Goal: Information Seeking & Learning: Learn about a topic

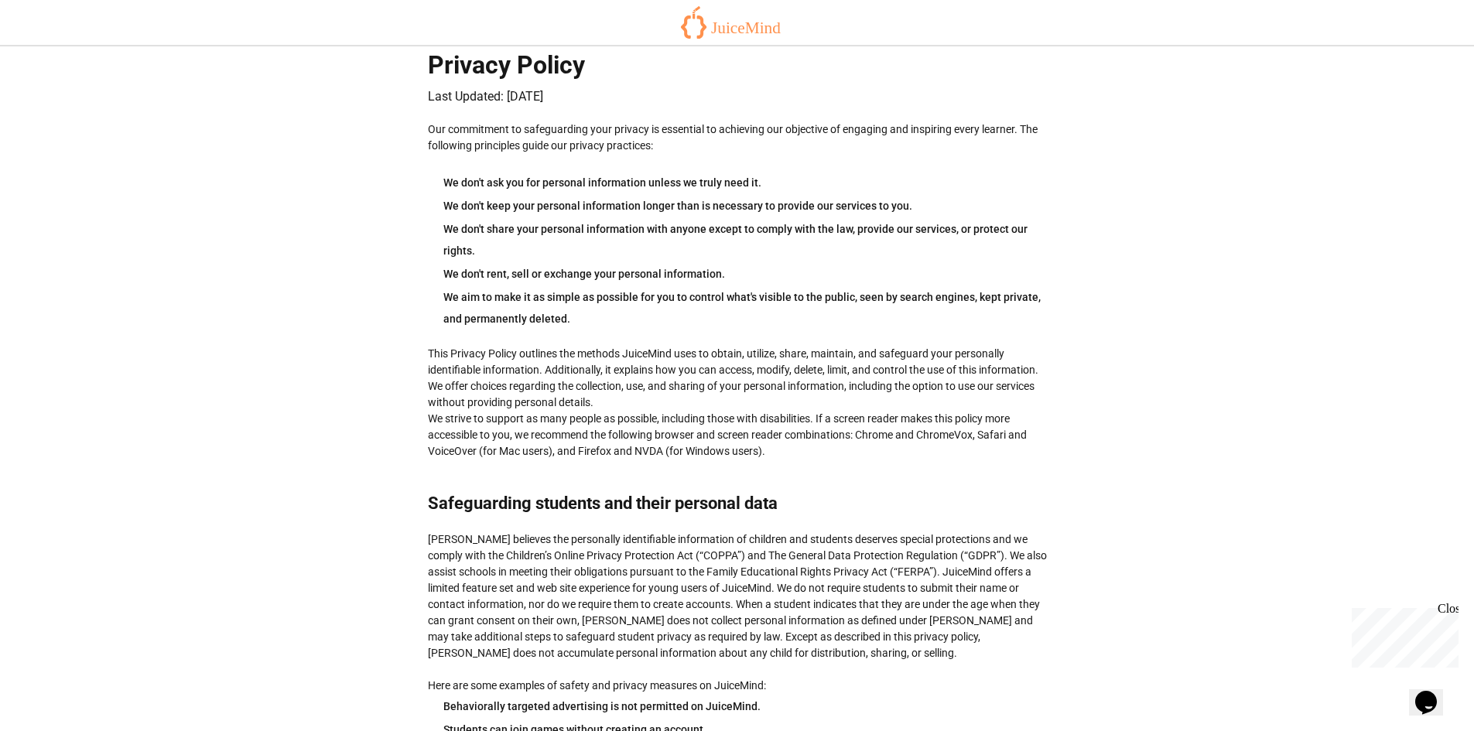
scroll to position [2895, 0]
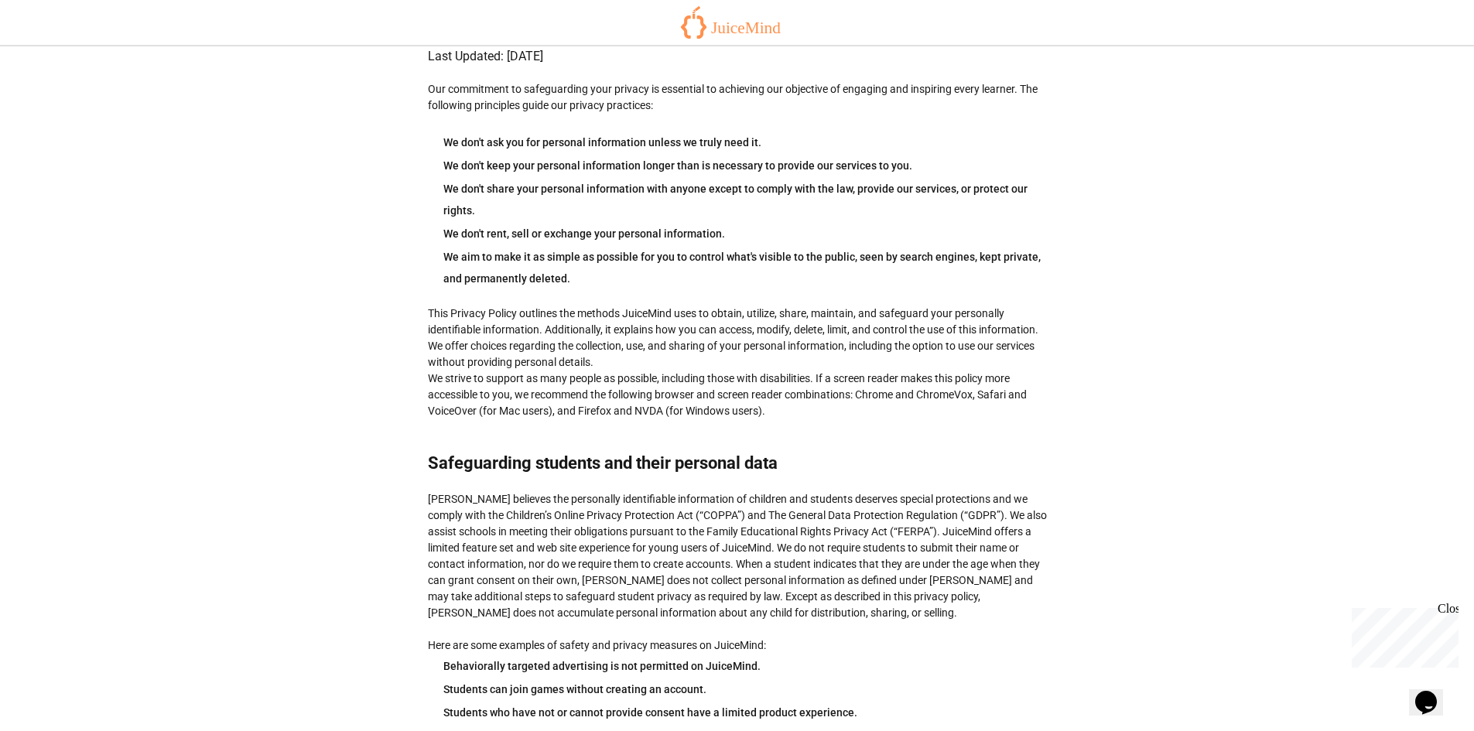
scroll to position [77, 0]
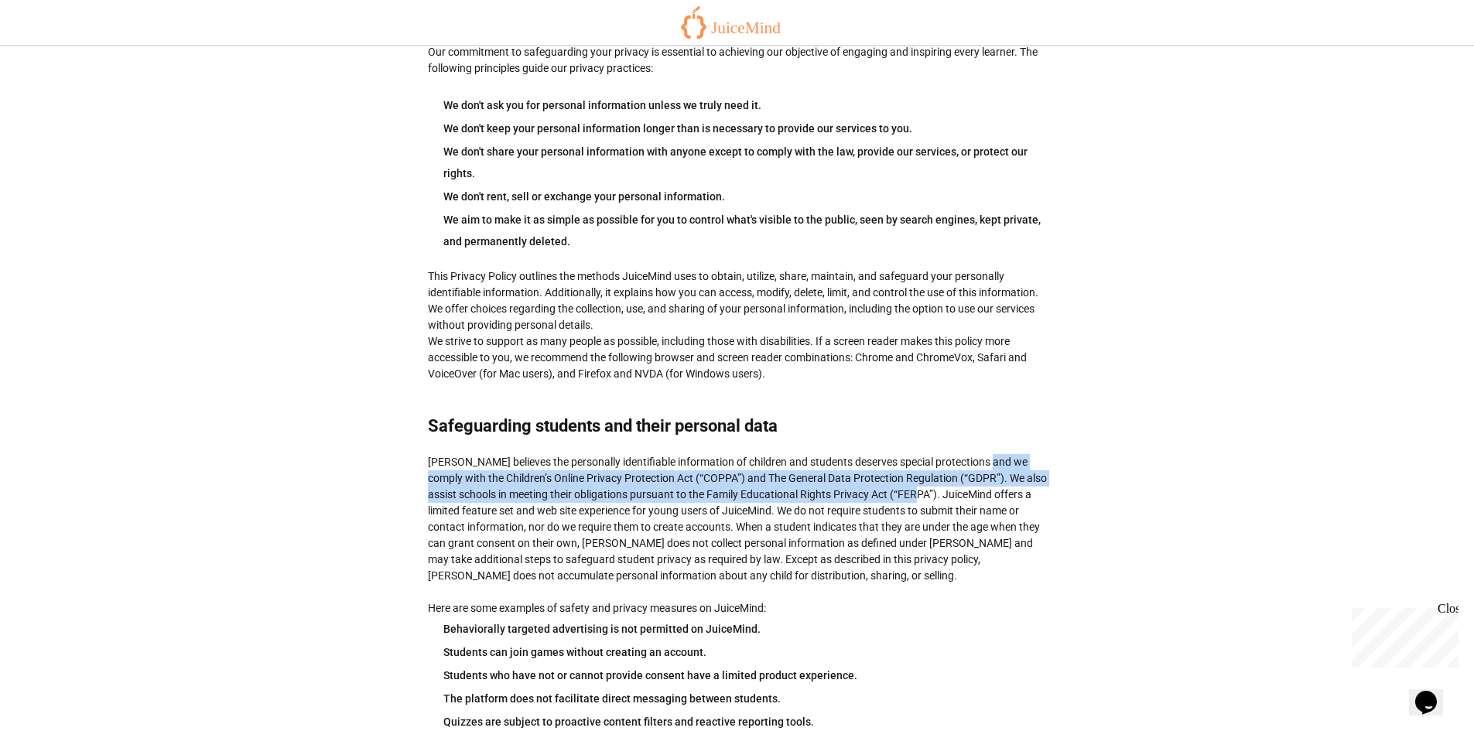
drag, startPoint x: 988, startPoint y: 462, endPoint x: 908, endPoint y: 490, distance: 84.4
click at [908, 490] on div "[PERSON_NAME] believes the personally identifiable information of children and …" at bounding box center [737, 593] width 619 height 278
copy div "we comply with the Children’s Online Privacy Protection Act (“COPPA”) and The G…"
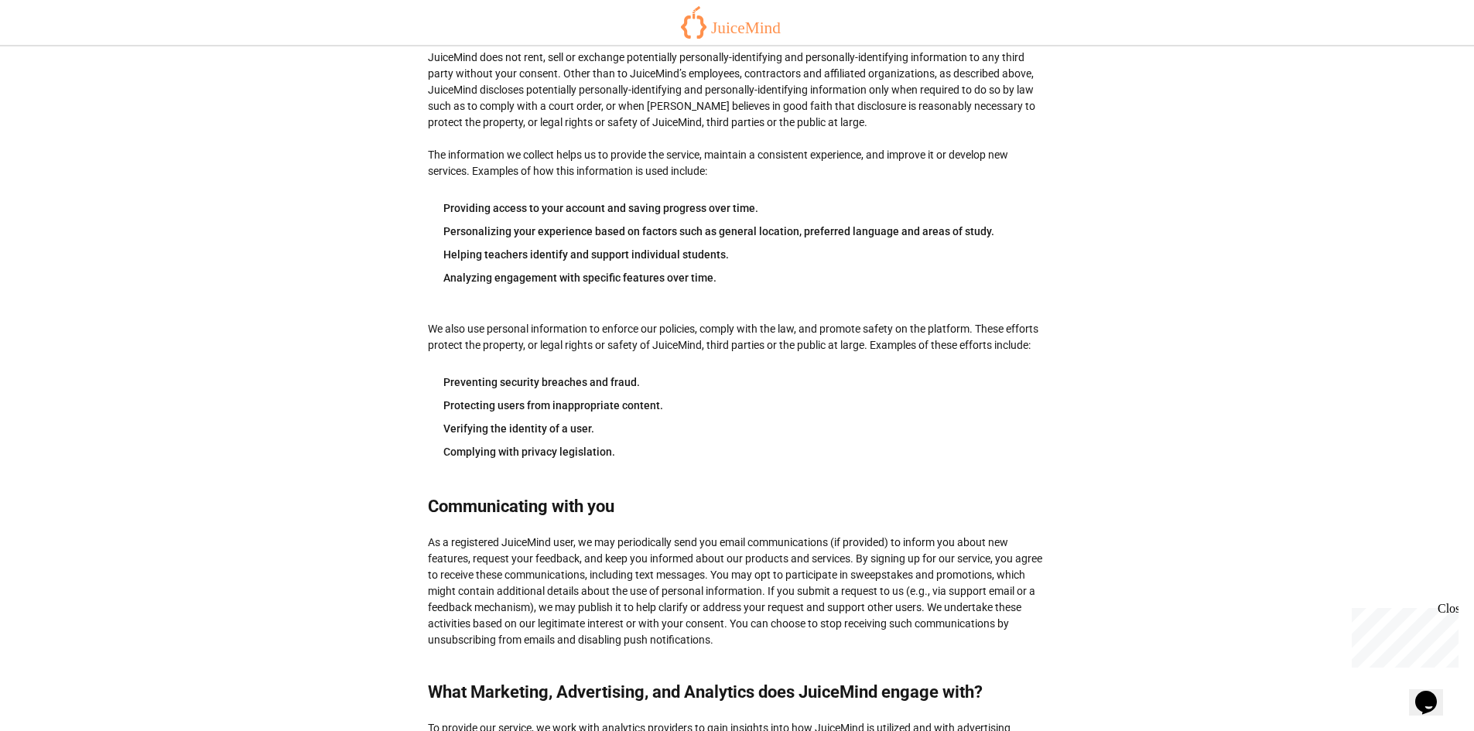
scroll to position [4167, 0]
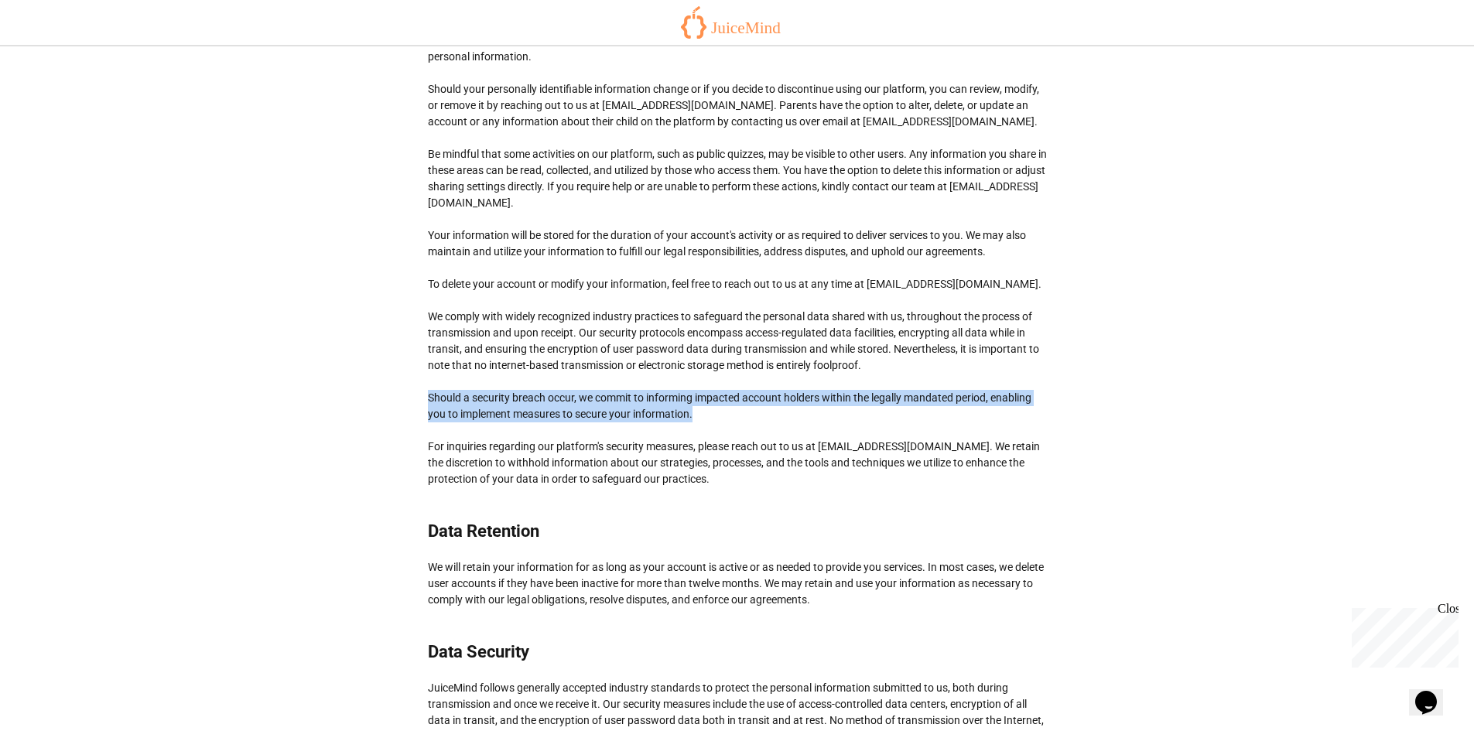
drag, startPoint x: 429, startPoint y: 365, endPoint x: 697, endPoint y: 385, distance: 269.2
click at [697, 385] on div "Regardless of your location or the US state you reside in, you have the right t…" at bounding box center [737, 219] width 619 height 536
copy div "Should a security breach occur, we commit to informing impacted account holders…"
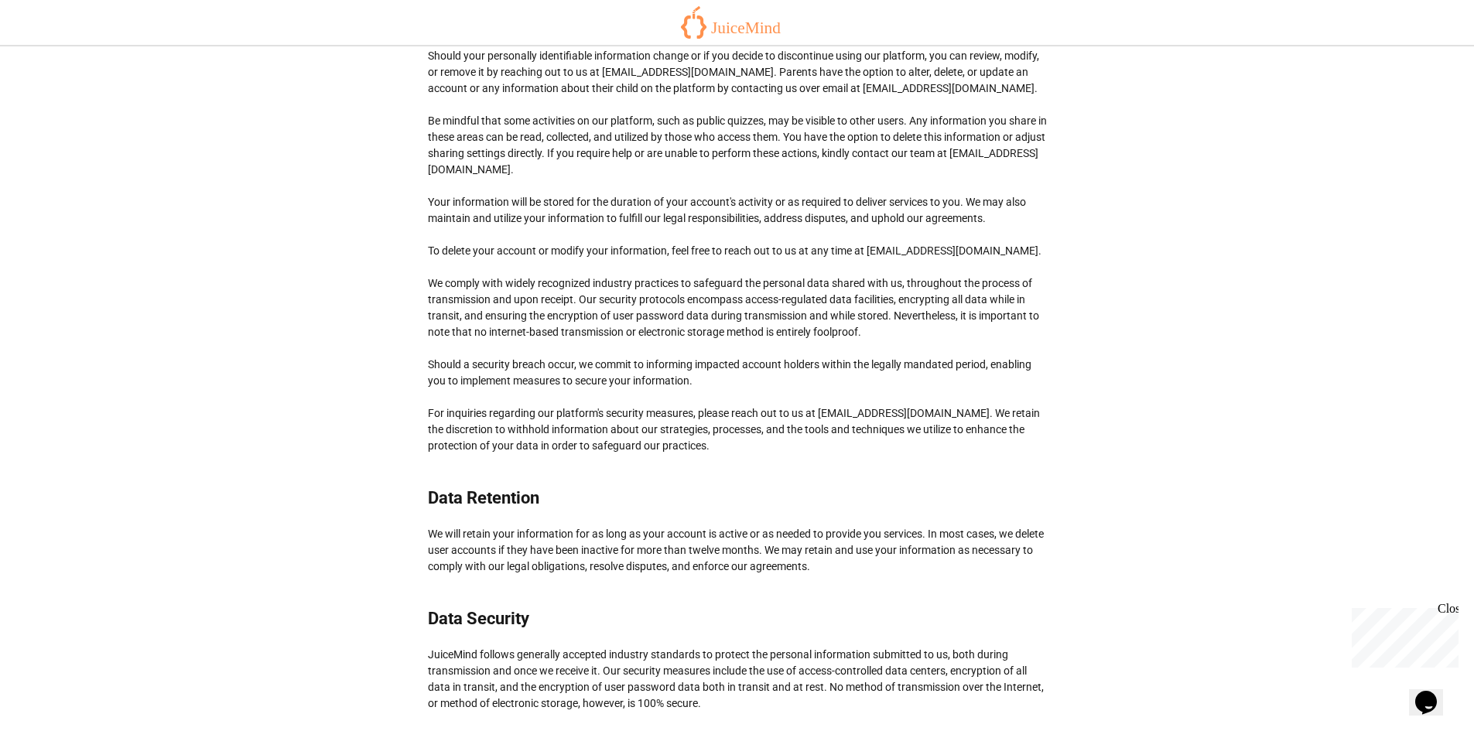
scroll to position [4256, 0]
